Goal: Check status: Check status

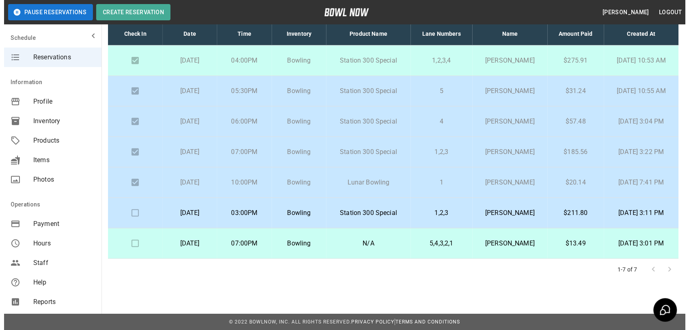
scroll to position [56, 0]
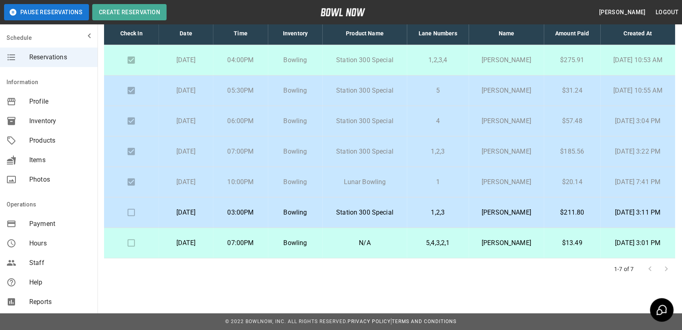
click at [428, 213] on p "1,2,3" at bounding box center [437, 213] width 49 height 10
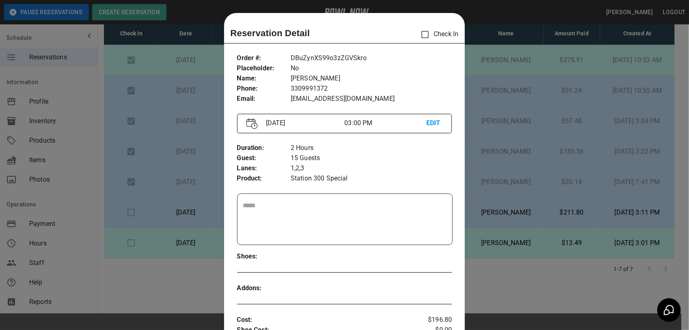
scroll to position [13, 0]
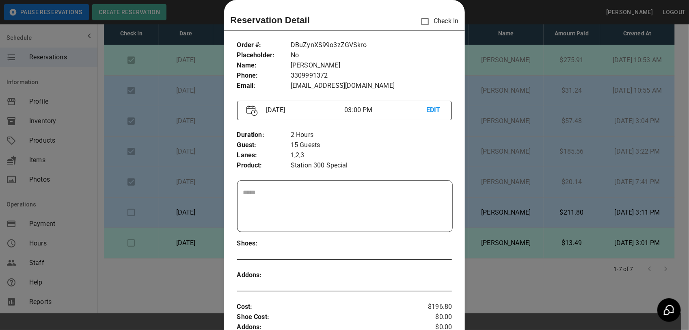
click at [488, 28] on div at bounding box center [344, 165] width 689 height 330
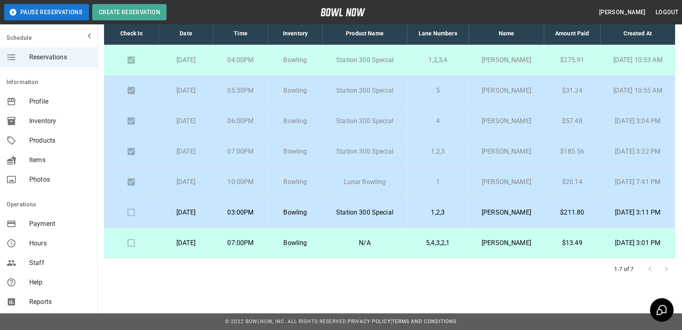
click at [442, 246] on p "5,4,3,2,1" at bounding box center [437, 243] width 49 height 10
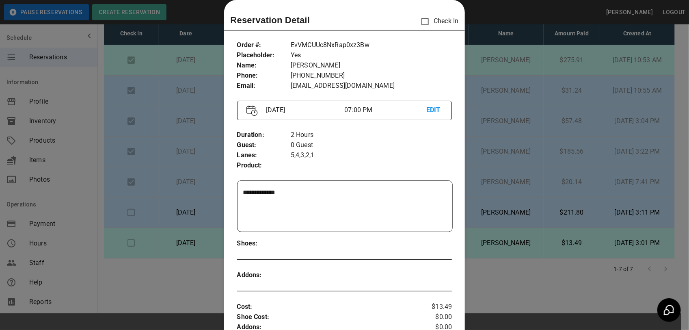
click at [509, 149] on div at bounding box center [344, 165] width 689 height 330
